Goal: Information Seeking & Learning: Learn about a topic

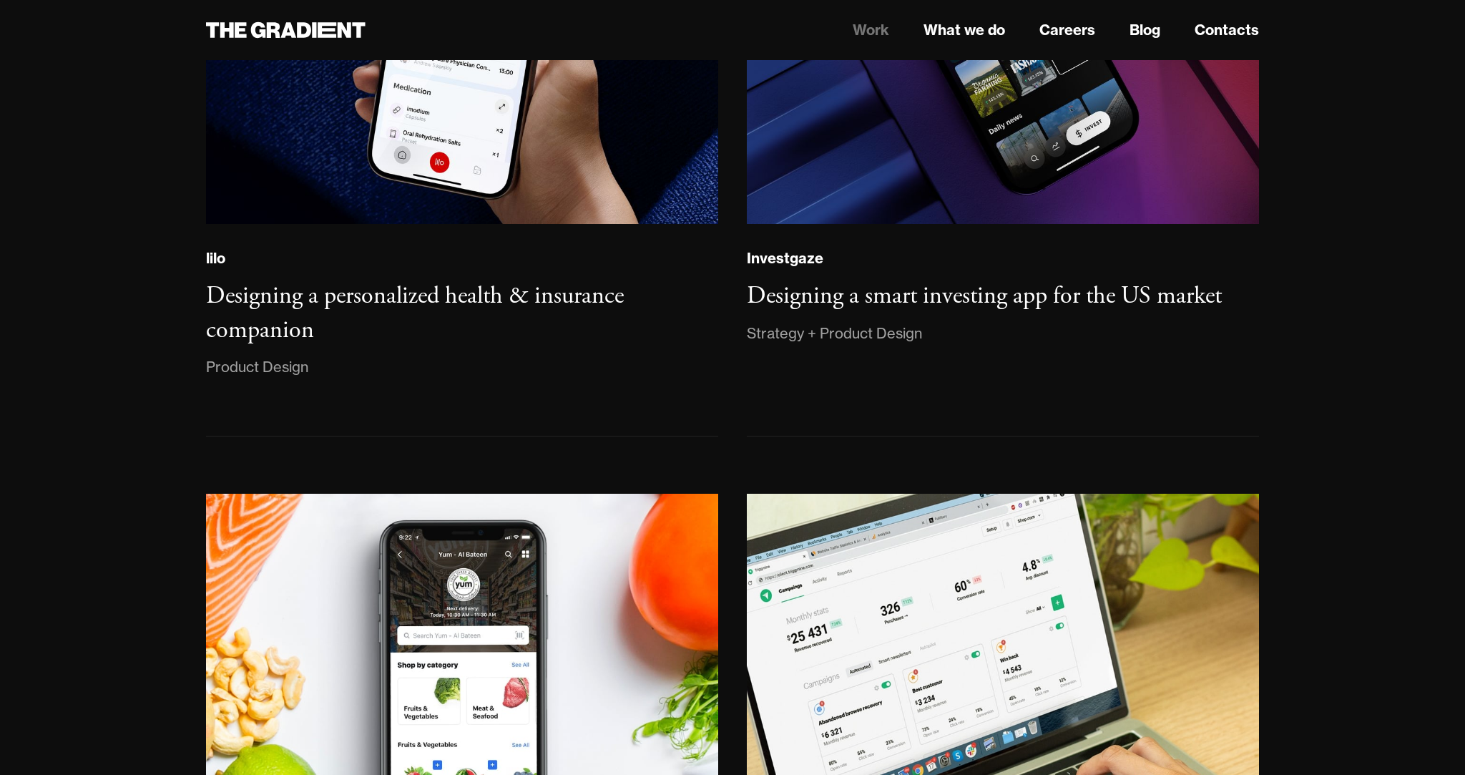
scroll to position [1427, 0]
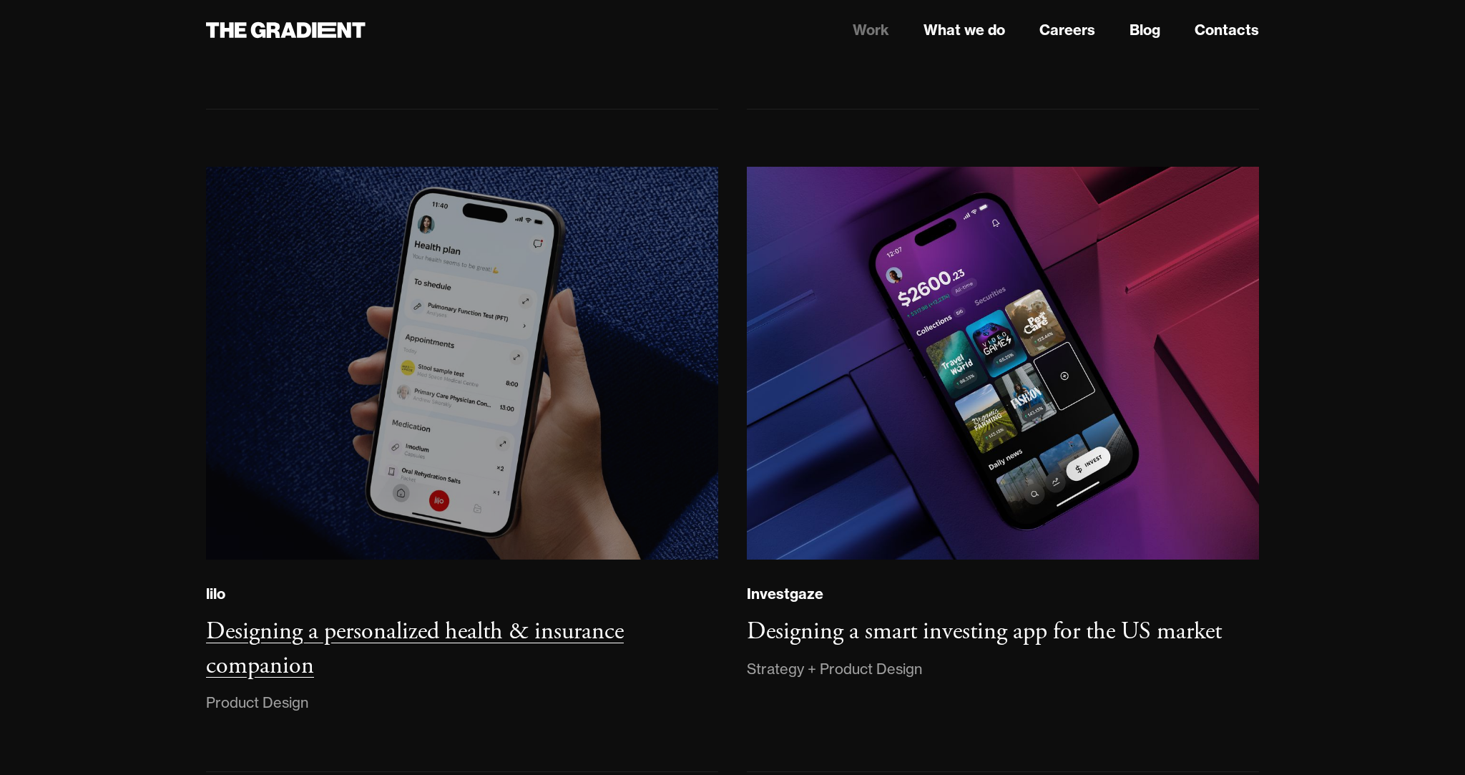
click at [436, 351] on img at bounding box center [462, 363] width 522 height 401
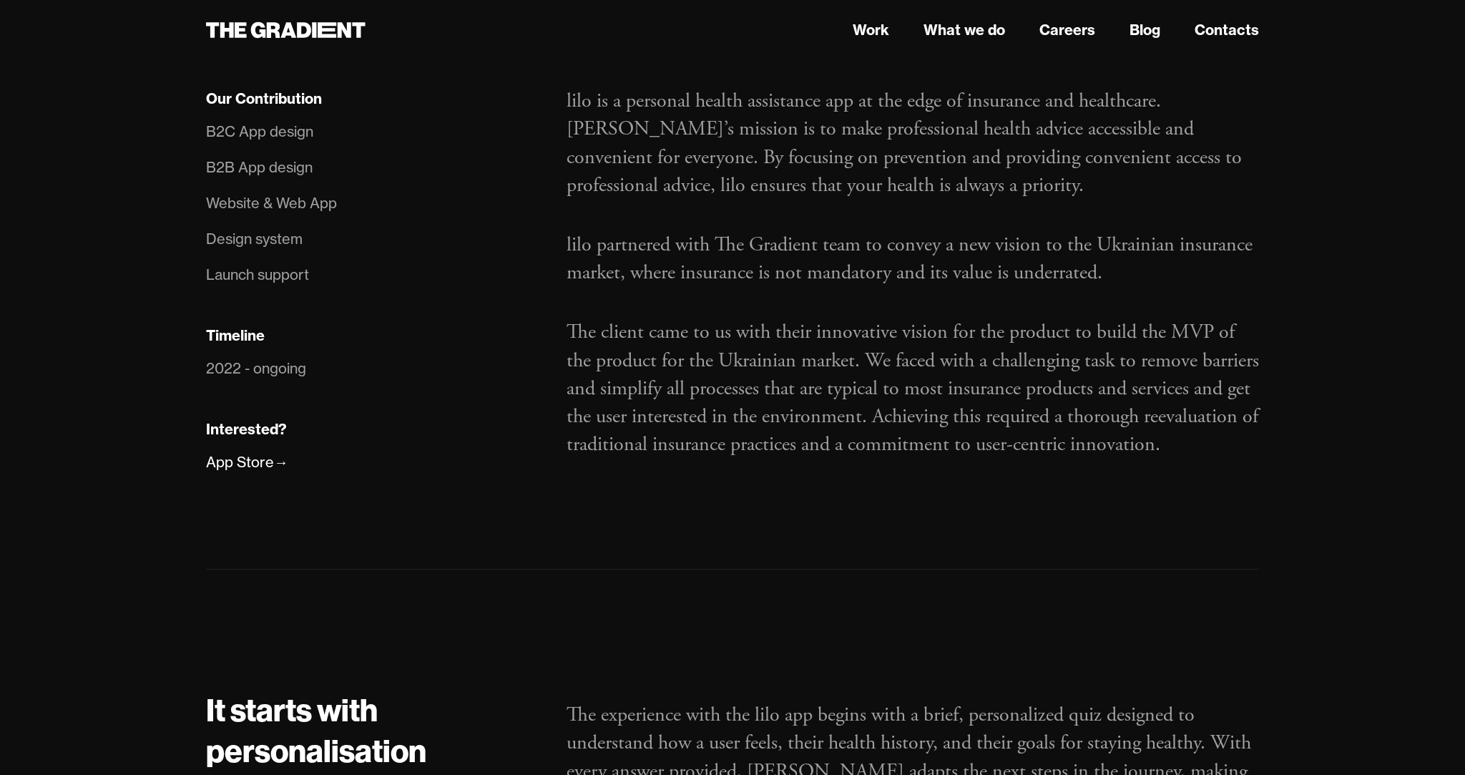
scroll to position [940, 0]
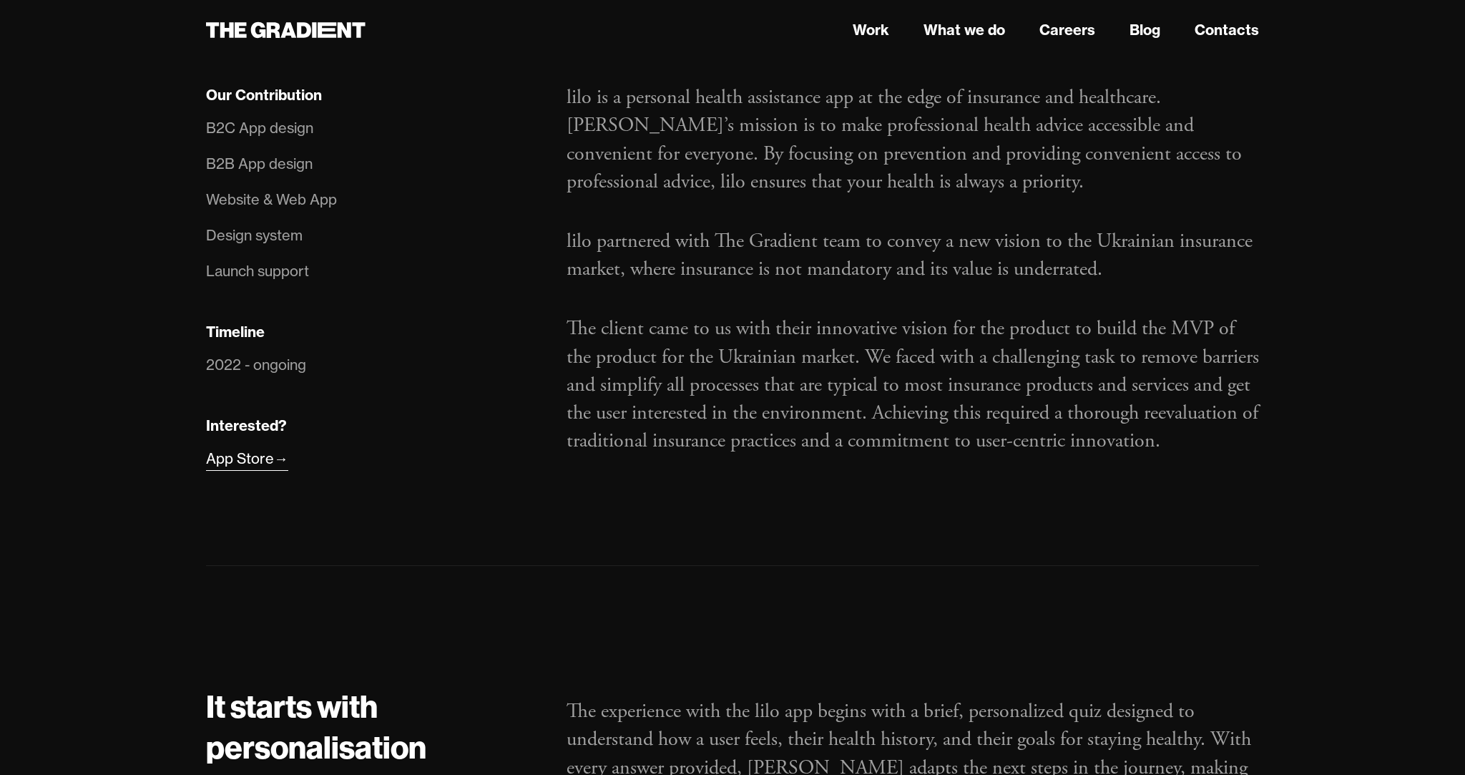
click at [261, 462] on div "App Store" at bounding box center [240, 458] width 68 height 23
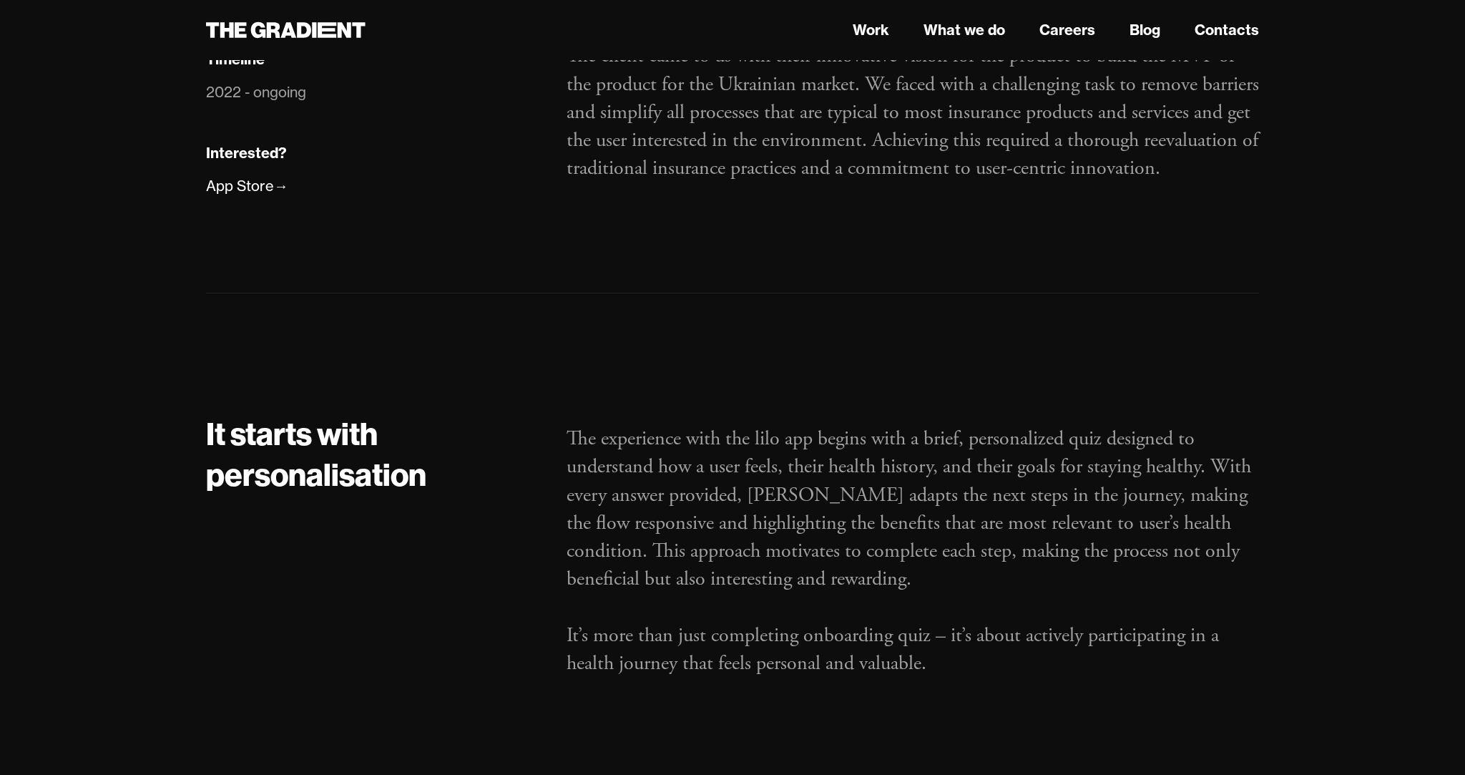
scroll to position [1209, 0]
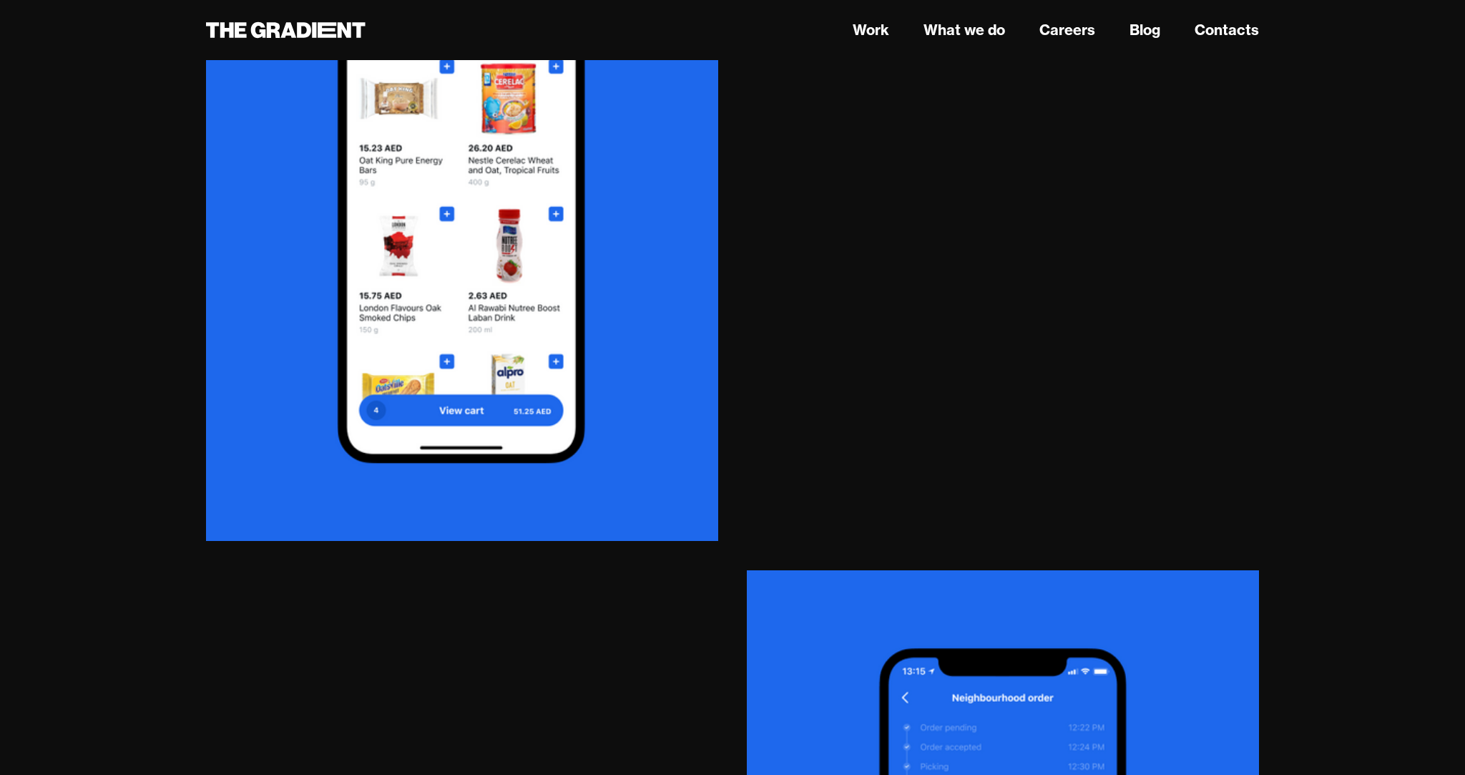
scroll to position [3216, 0]
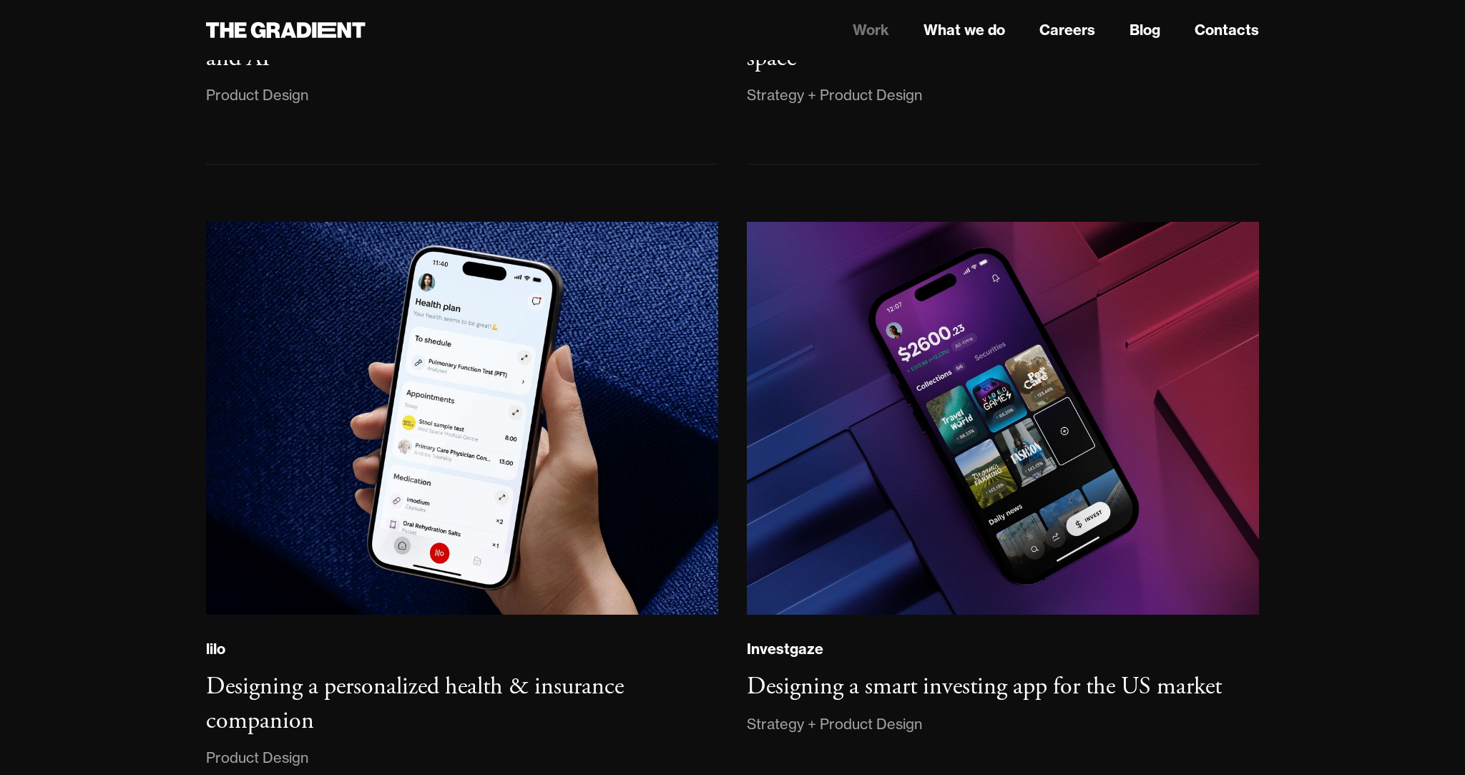
scroll to position [1424, 0]
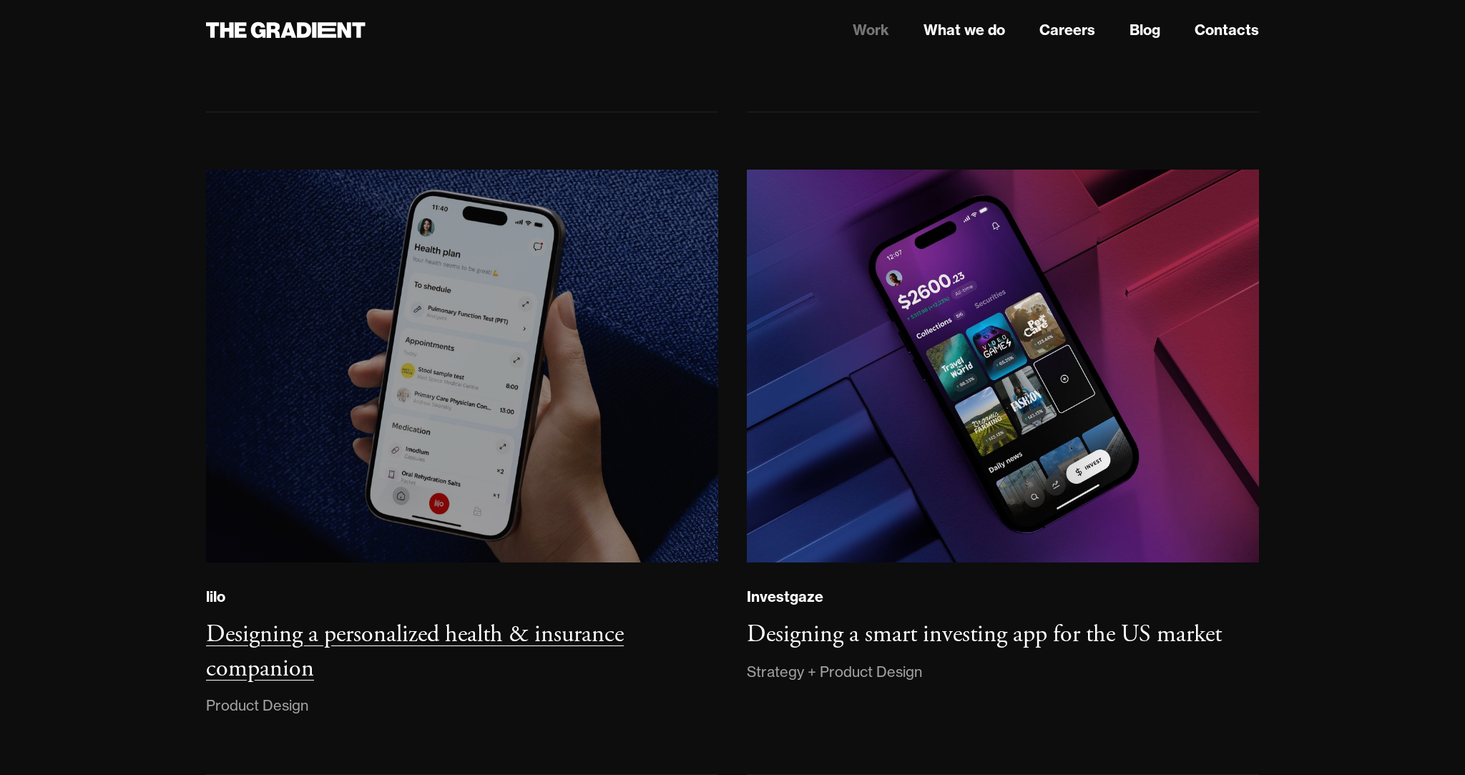
click at [419, 392] on img at bounding box center [462, 366] width 522 height 401
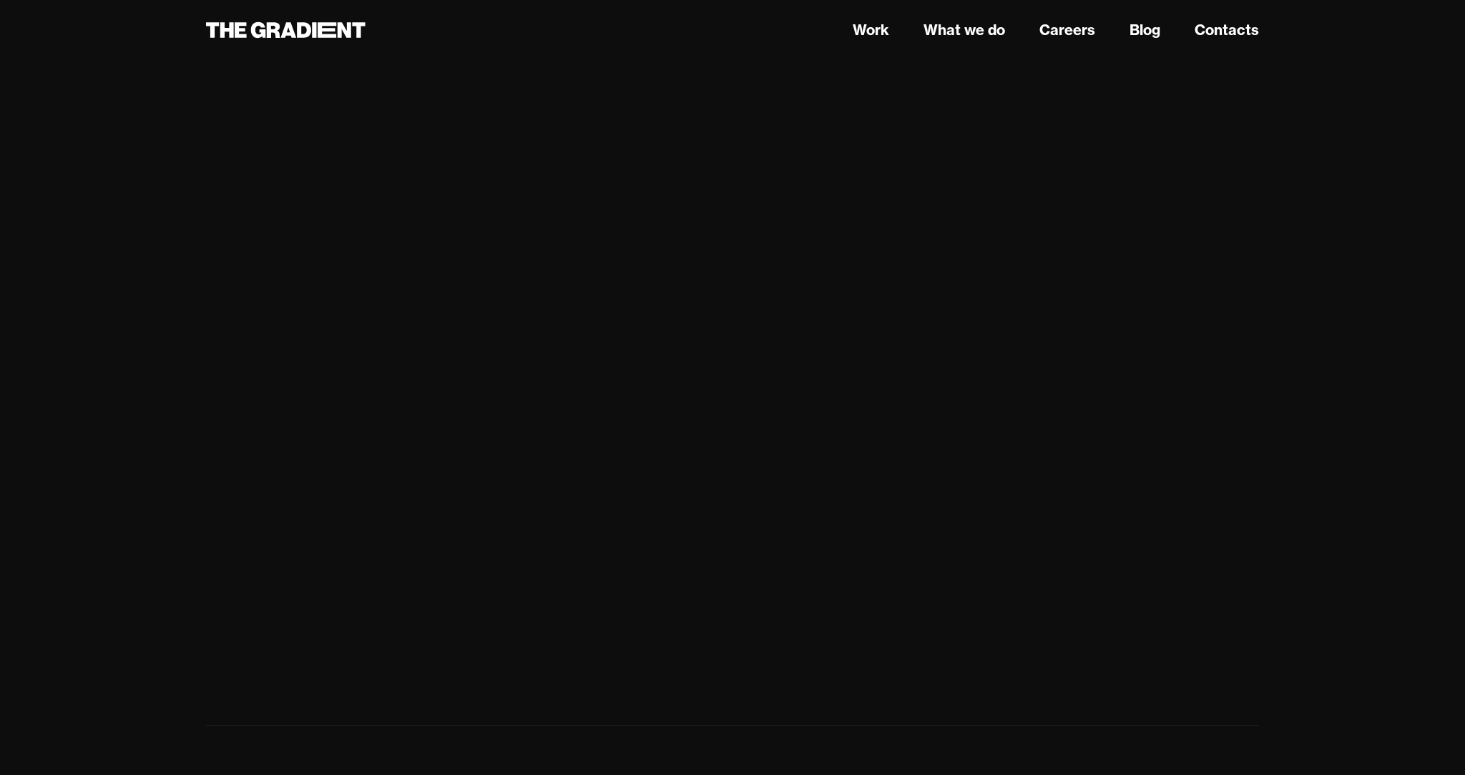
scroll to position [5461, 0]
